Goal: Task Accomplishment & Management: Manage account settings

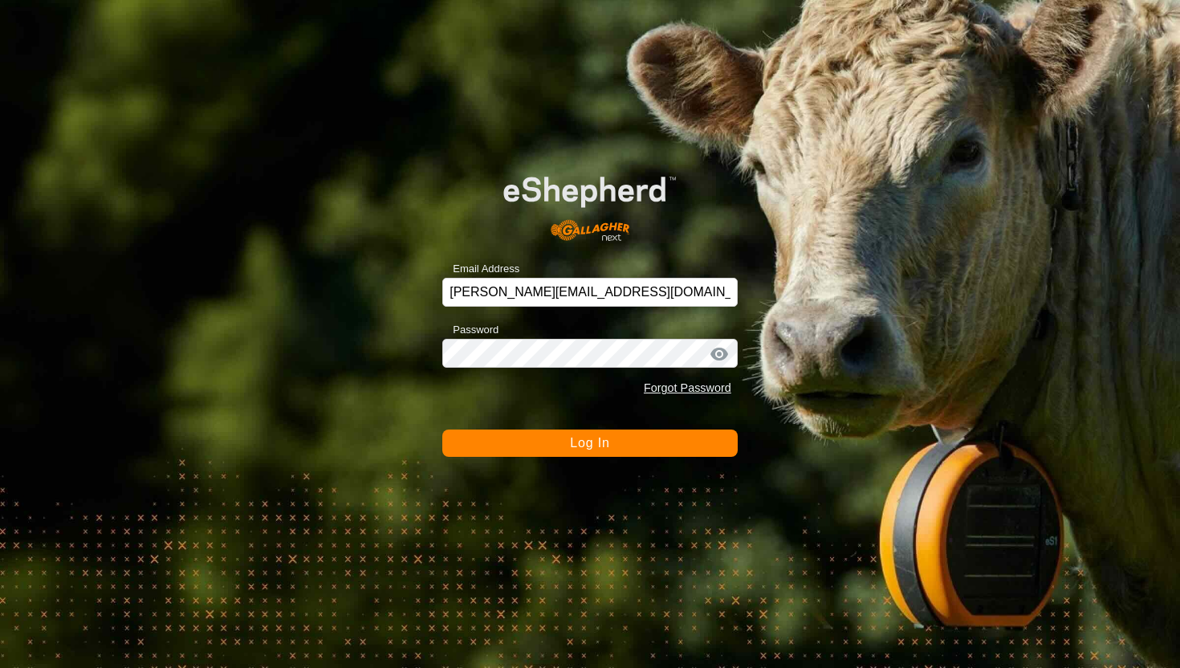
click at [604, 461] on div "Email Address [PERSON_NAME][EMAIL_ADDRESS][DOMAIN_NAME] Password Forgot Passwor…" at bounding box center [590, 334] width 1180 height 668
click at [603, 449] on button "Log In" at bounding box center [589, 442] width 295 height 27
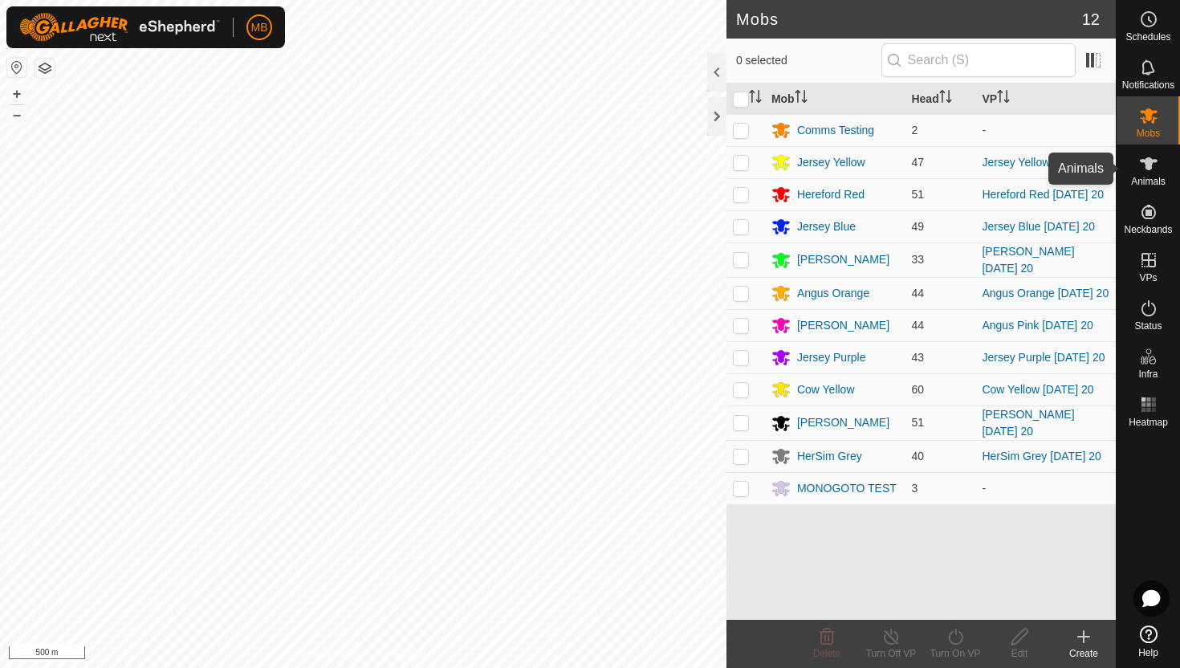
click at [1148, 169] on icon at bounding box center [1148, 163] width 18 height 13
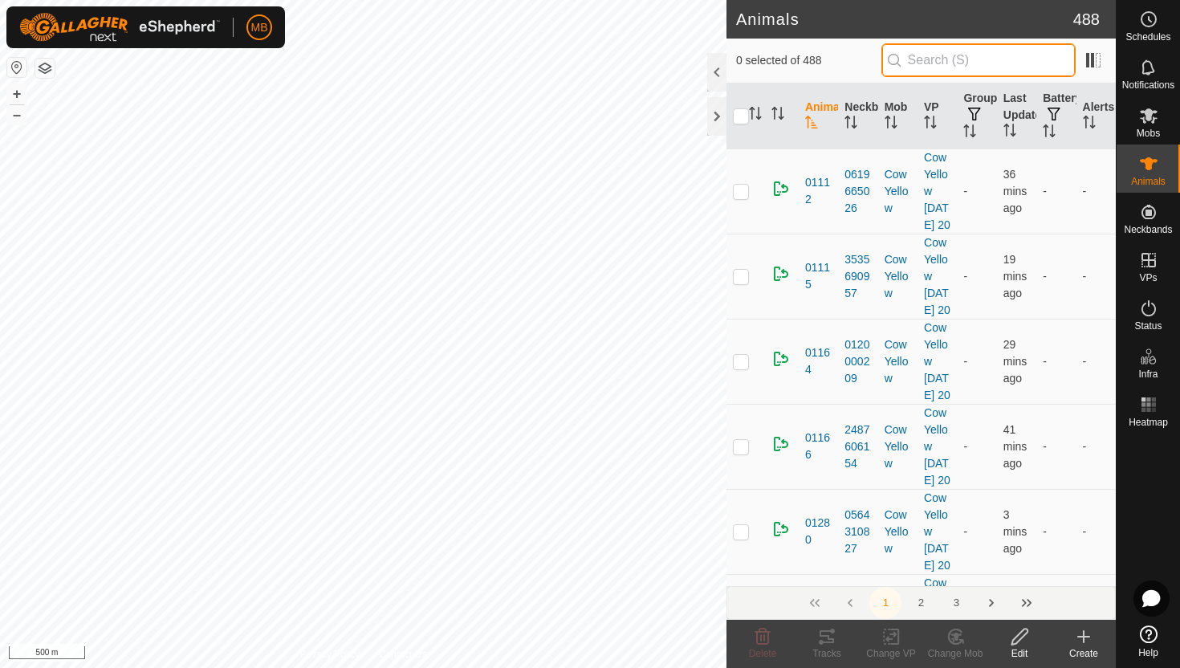
click at [1000, 47] on input "text" at bounding box center [978, 60] width 194 height 34
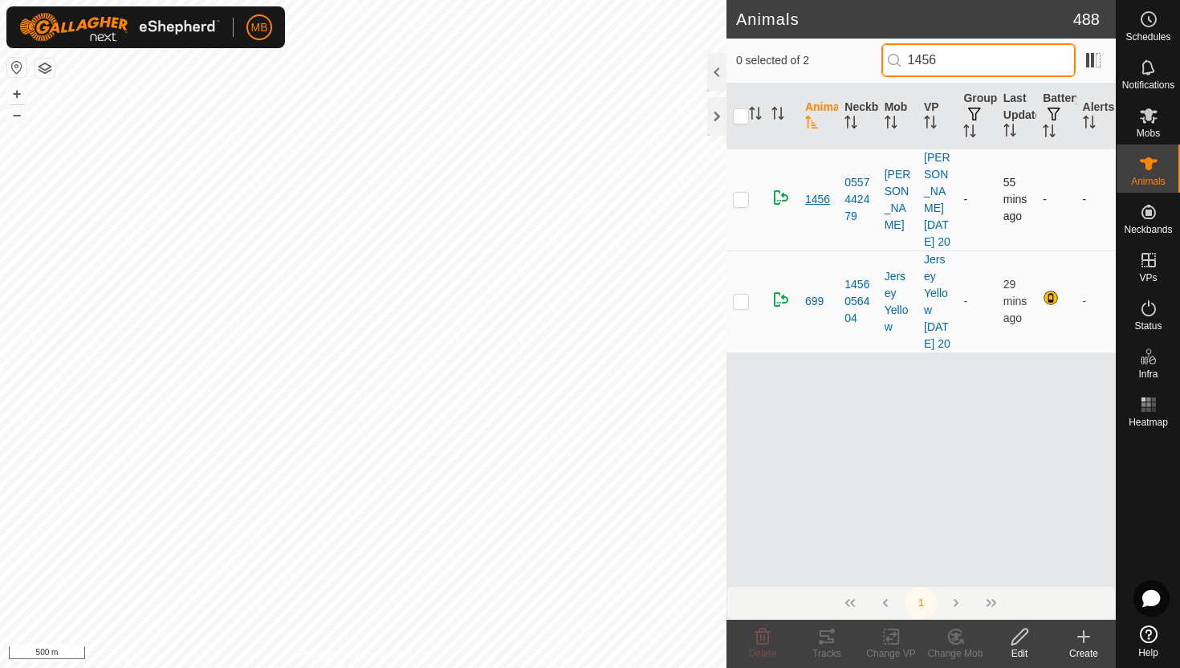
type input "1456"
click at [823, 208] on span "1456" at bounding box center [817, 199] width 25 height 17
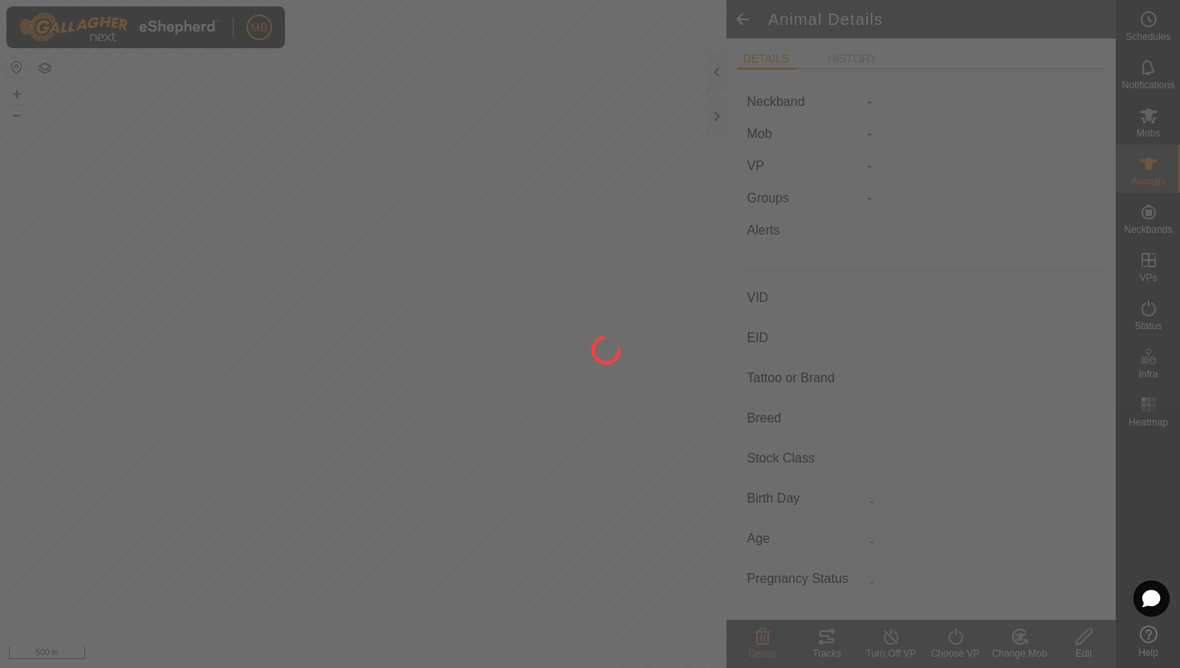
type input "1456"
type input "-"
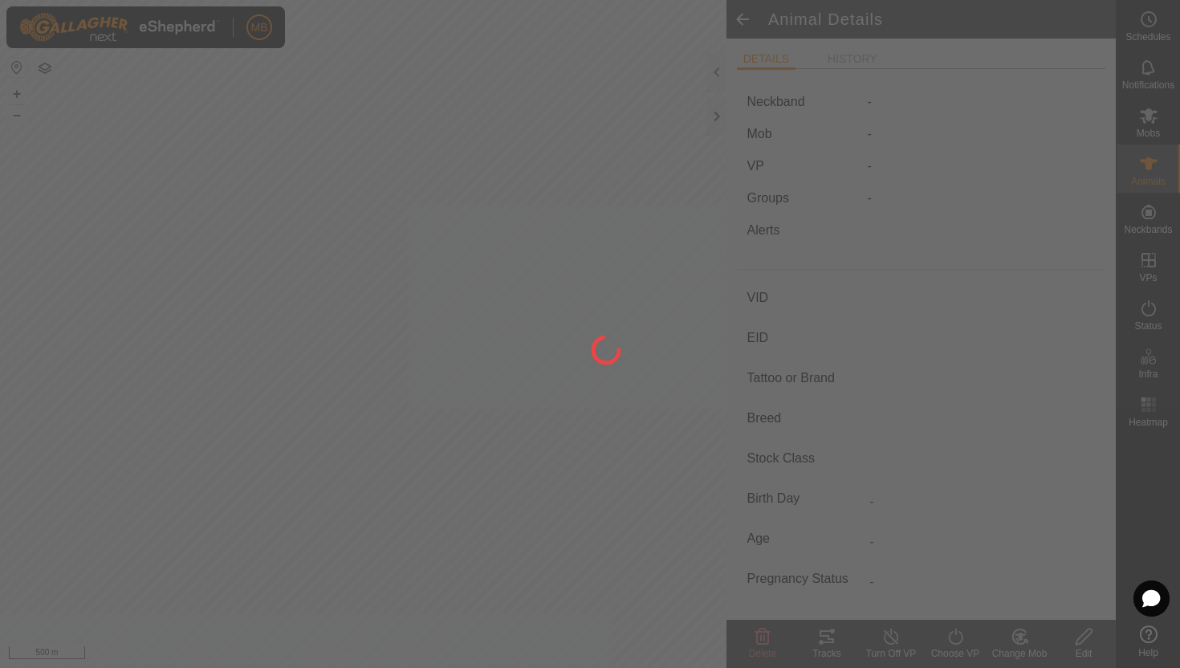
type input "445 kg"
type input "-"
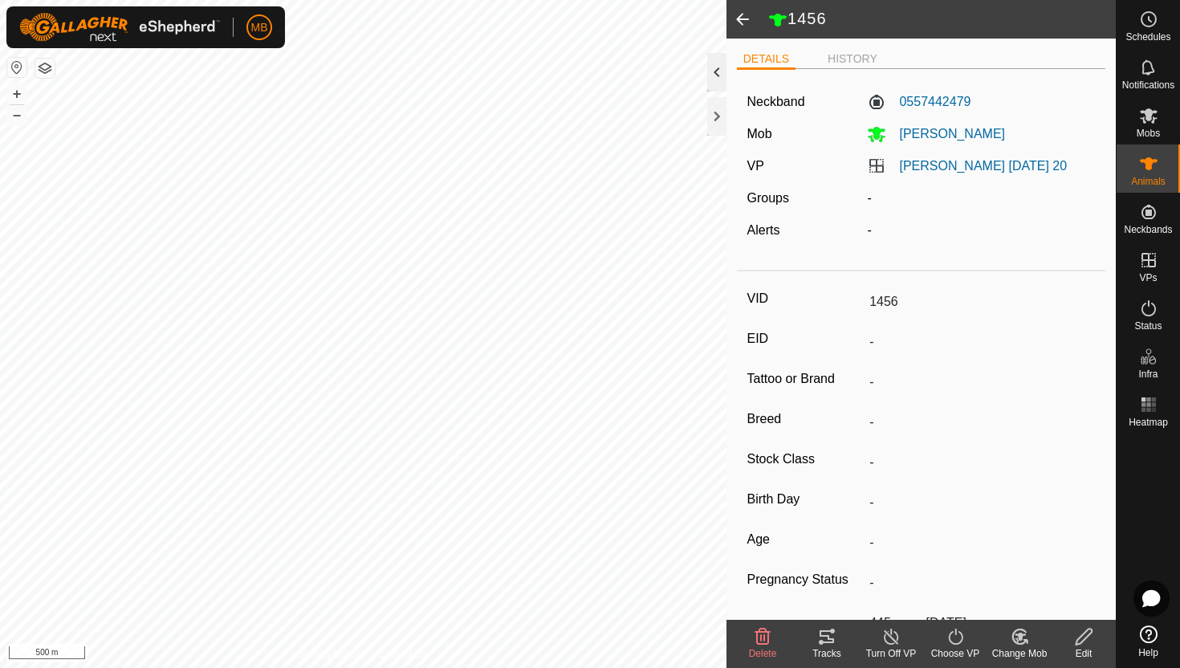
click at [720, 65] on div at bounding box center [716, 72] width 19 height 39
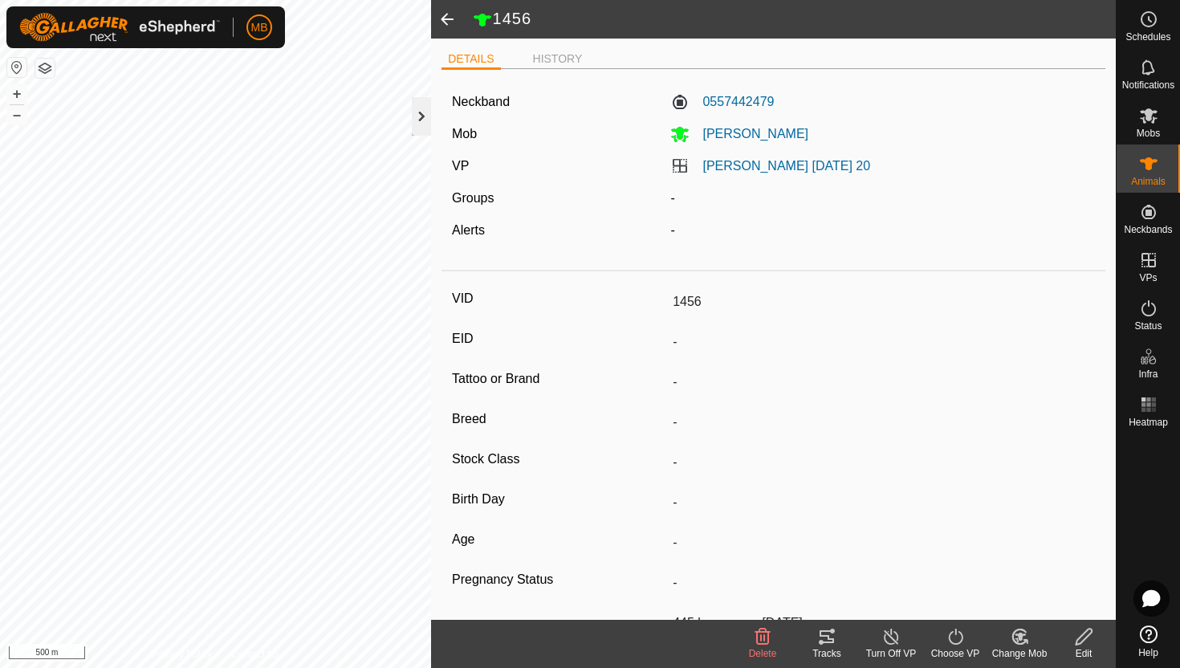
click at [423, 124] on div at bounding box center [421, 116] width 19 height 39
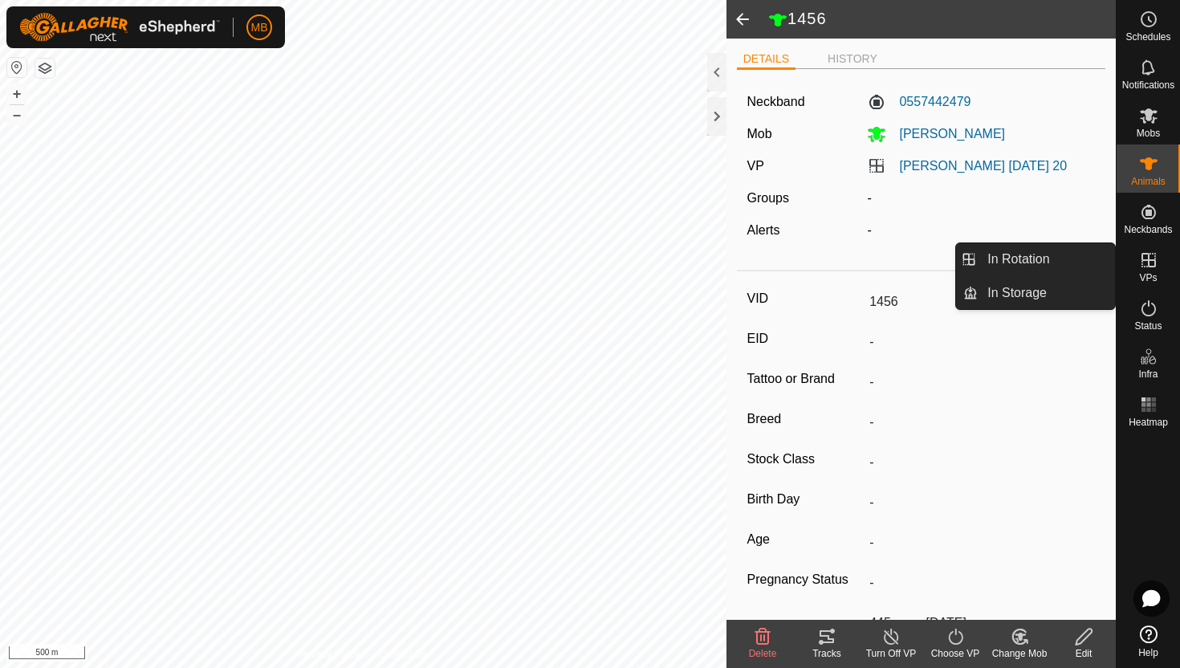
click at [1154, 264] on icon at bounding box center [1148, 260] width 14 height 14
click at [1139, 271] on es-virtualpaddocks-svg-icon at bounding box center [1148, 260] width 29 height 26
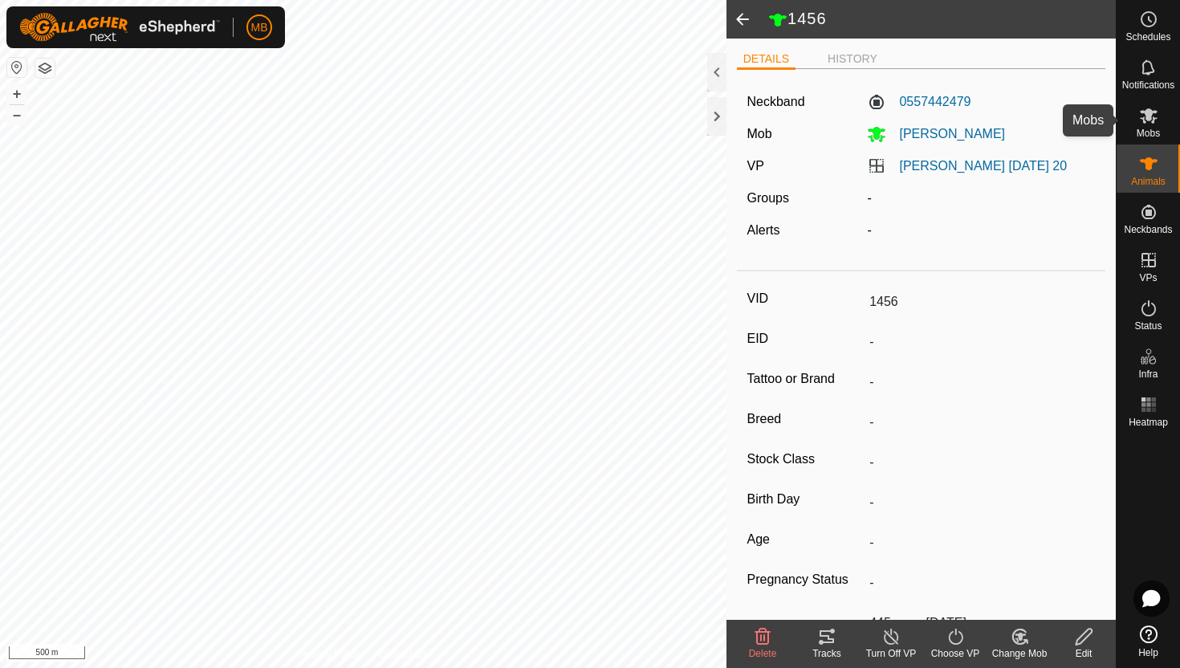
click at [1146, 113] on icon at bounding box center [1148, 115] width 18 height 15
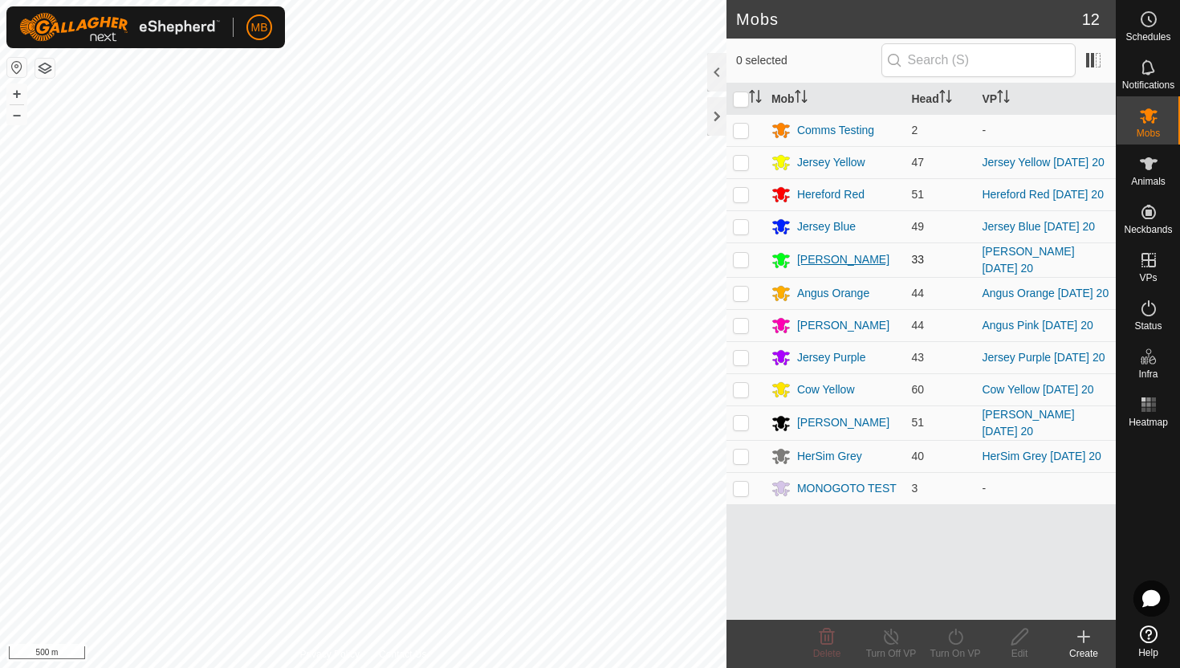
click at [823, 265] on div "[PERSON_NAME]" at bounding box center [843, 259] width 92 height 17
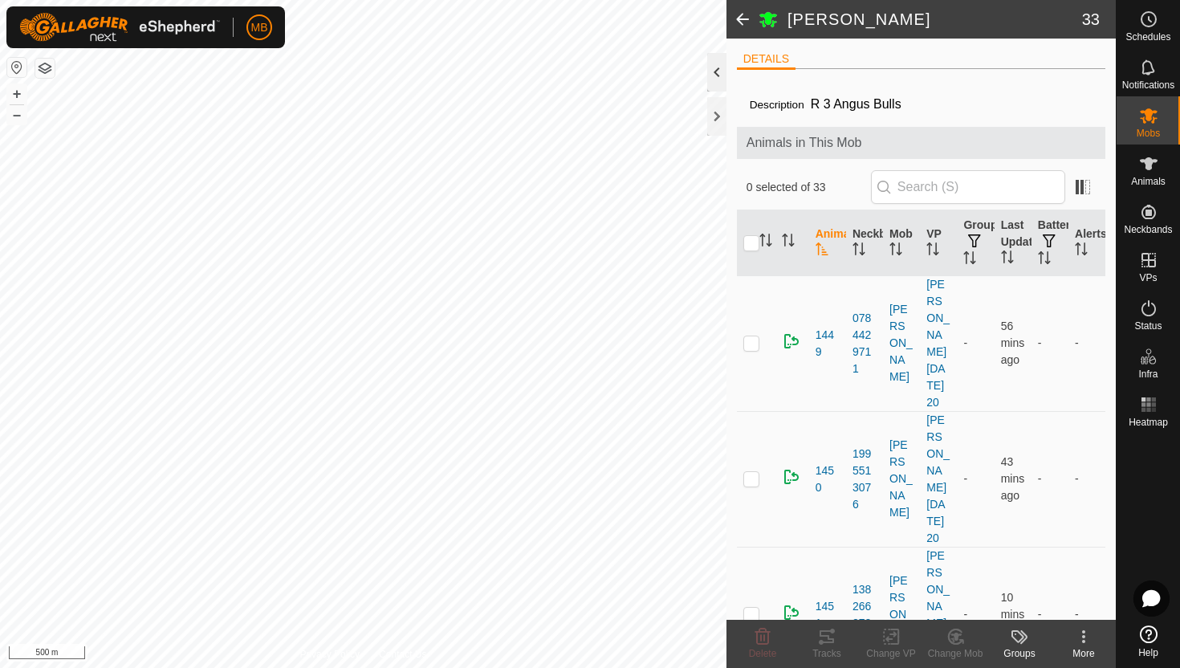
click at [715, 68] on div at bounding box center [716, 72] width 19 height 39
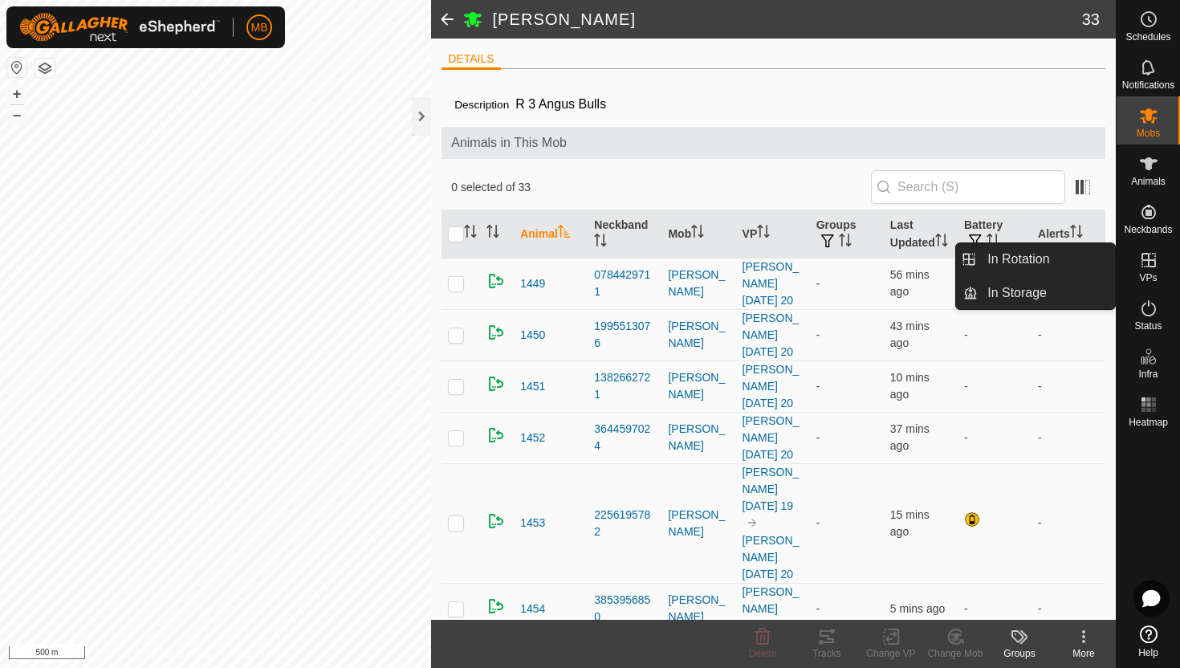
click at [1150, 271] on es-virtualpaddocks-svg-icon at bounding box center [1148, 260] width 29 height 26
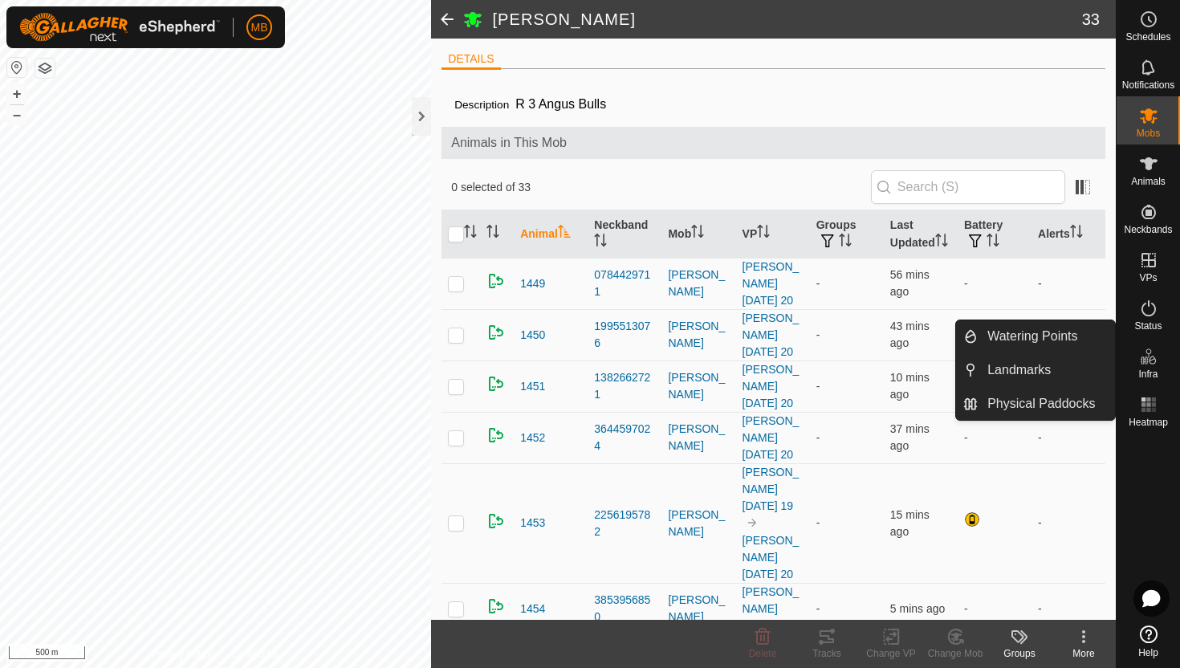
click at [1168, 441] on div at bounding box center [1147, 525] width 63 height 185
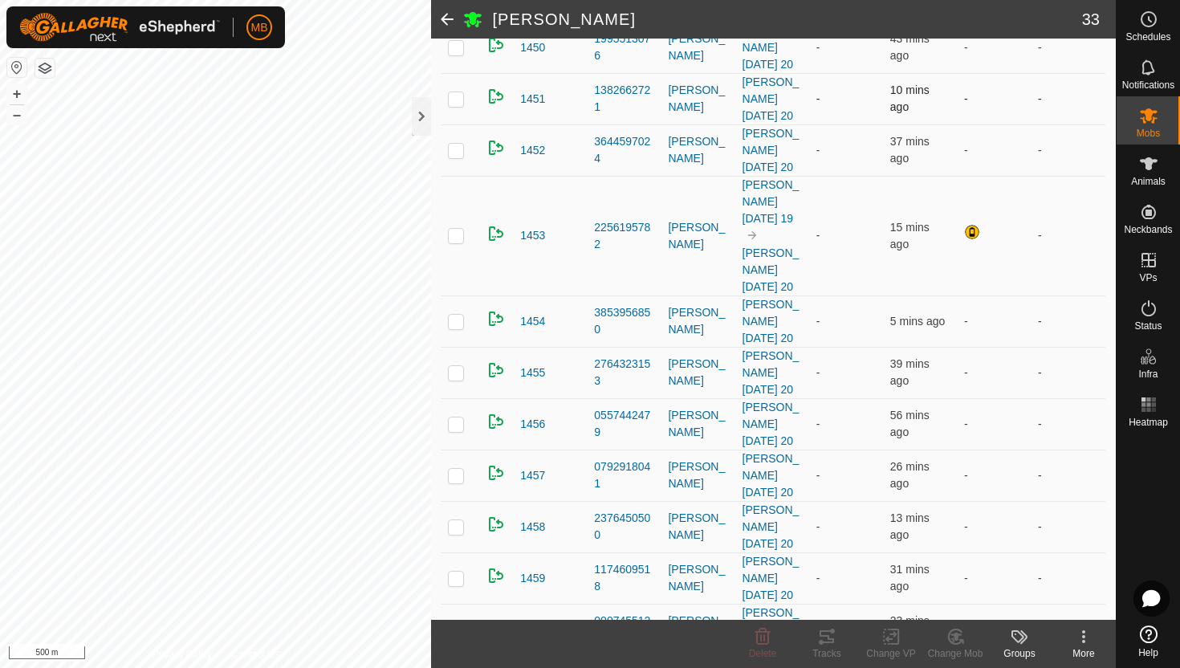
scroll to position [290, 0]
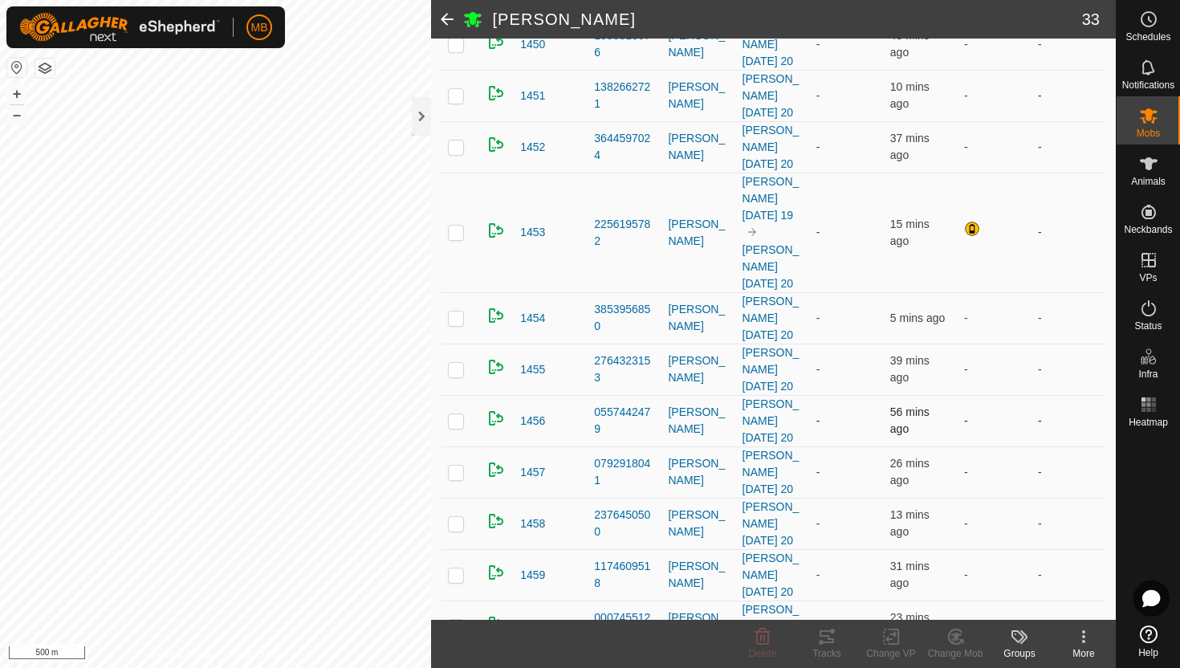
click at [453, 427] on p-checkbox at bounding box center [456, 420] width 16 height 13
click at [457, 427] on p-checkbox at bounding box center [456, 420] width 16 height 13
checkbox input "false"
